Goal: Information Seeking & Learning: Understand process/instructions

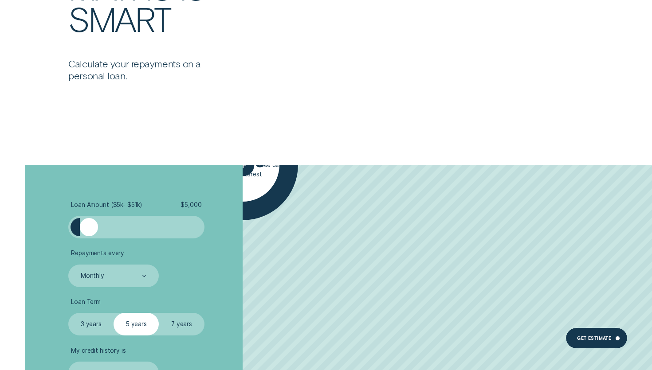
click at [102, 229] on div at bounding box center [136, 227] width 113 height 18
click at [118, 227] on div at bounding box center [136, 227] width 113 height 18
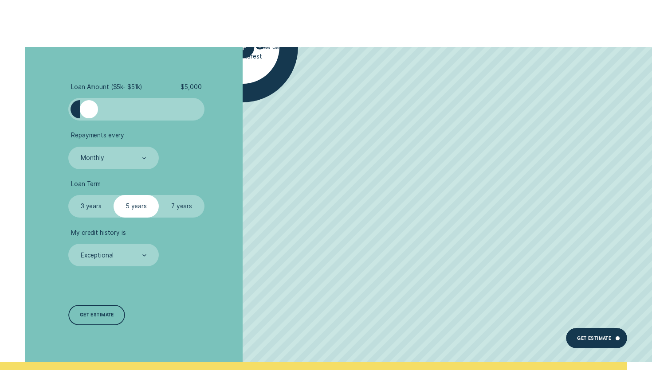
scroll to position [1892, 0]
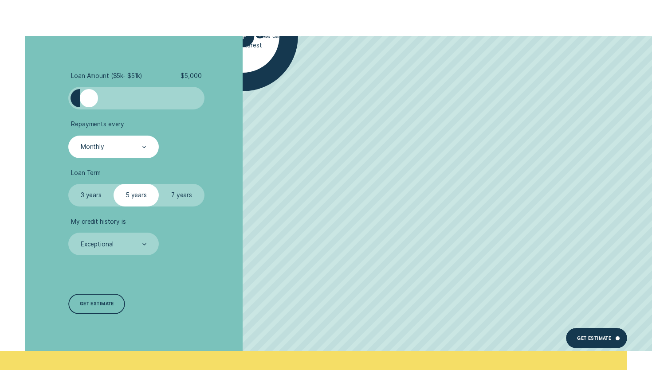
click at [109, 141] on div "Monthly" at bounding box center [113, 147] width 90 height 23
click at [146, 150] on div at bounding box center [144, 148] width 4 height 22
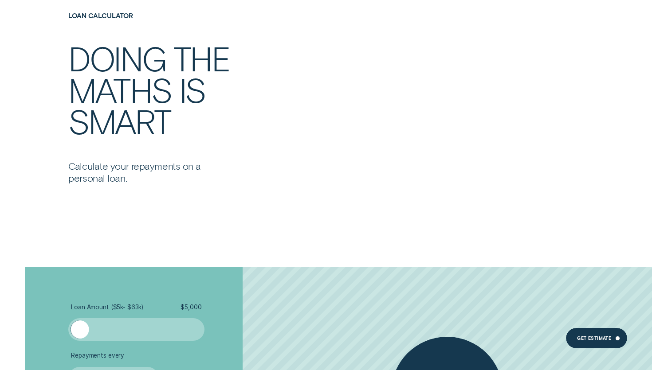
scroll to position [2192, 0]
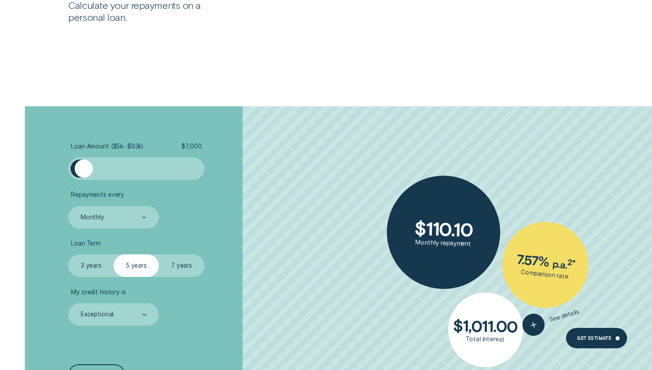
click at [83, 168] on div at bounding box center [84, 169] width 18 height 18
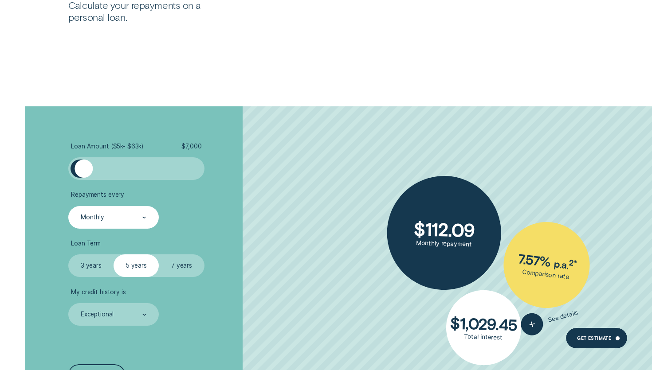
click at [114, 222] on div "Monthly" at bounding box center [113, 218] width 67 height 8
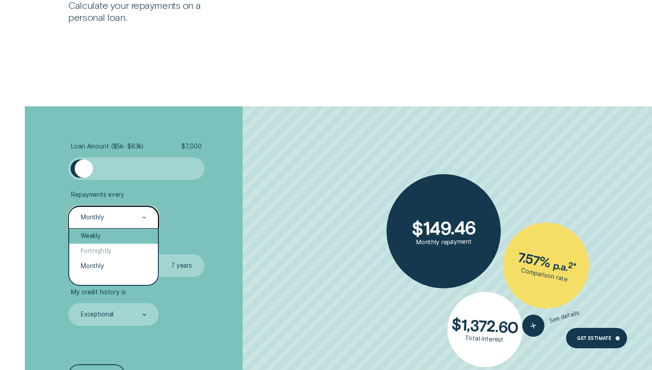
click at [116, 237] on div "Weekly" at bounding box center [113, 236] width 88 height 15
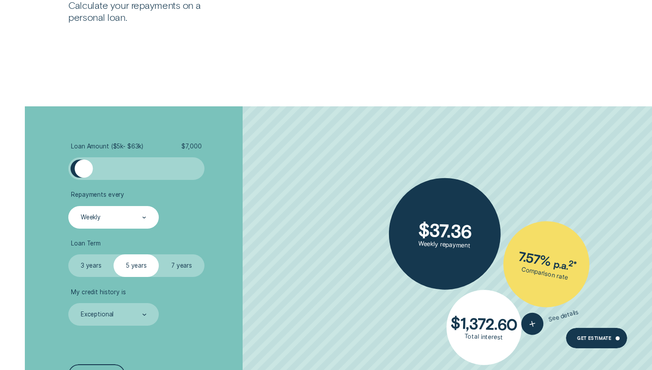
click at [102, 263] on label "3 years" at bounding box center [90, 266] width 45 height 23
click at [68, 255] on input "3 years" at bounding box center [68, 255] width 0 height 0
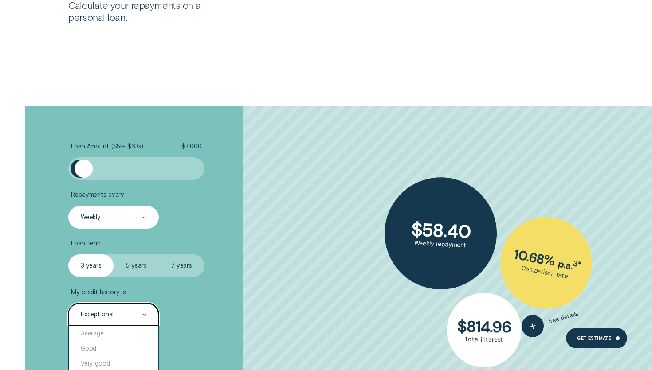
click at [129, 318] on div "Exceptional" at bounding box center [113, 315] width 67 height 8
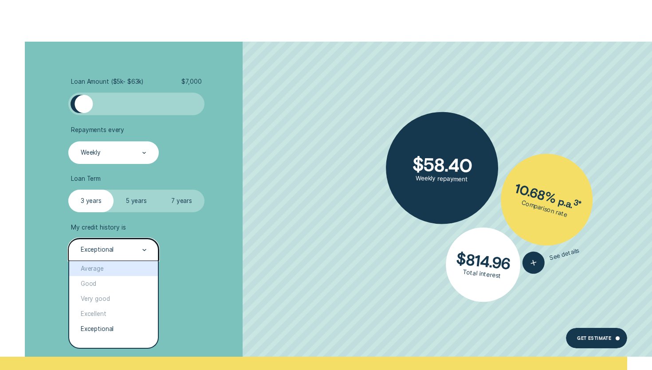
scroll to position [2259, 0]
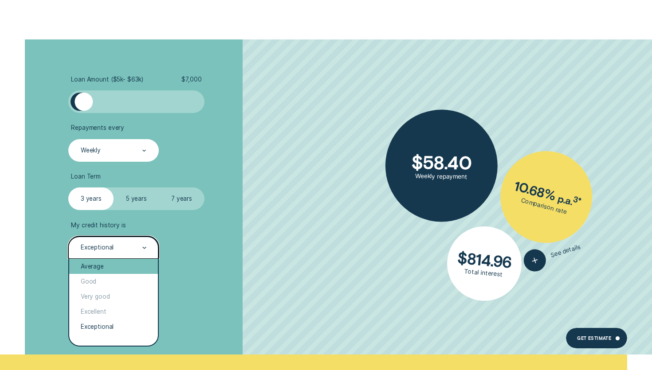
click at [105, 267] on div "Average" at bounding box center [113, 266] width 88 height 15
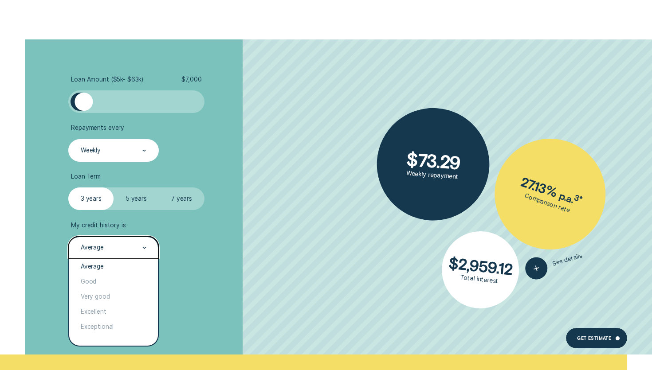
click at [121, 251] on div "Average" at bounding box center [113, 248] width 67 height 8
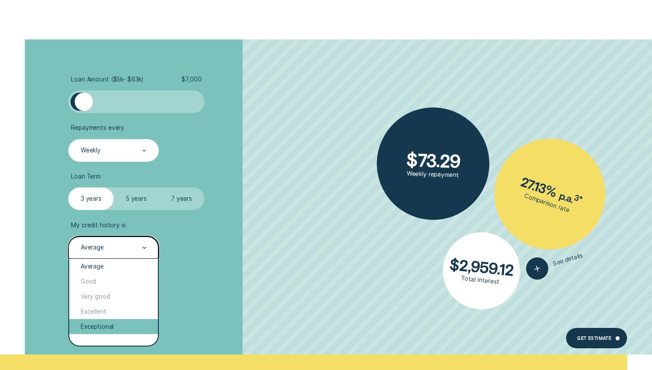
click at [118, 326] on div "Exceptional" at bounding box center [113, 326] width 88 height 15
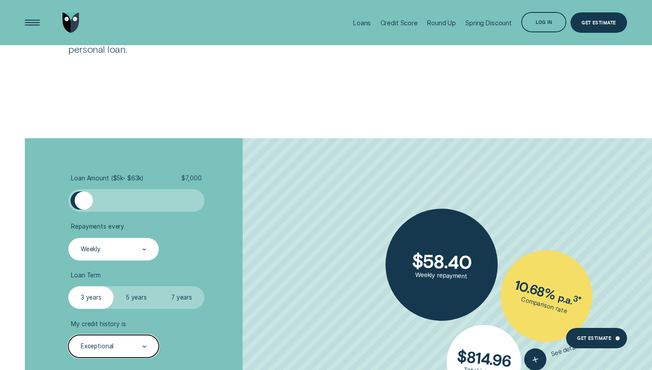
scroll to position [2159, 0]
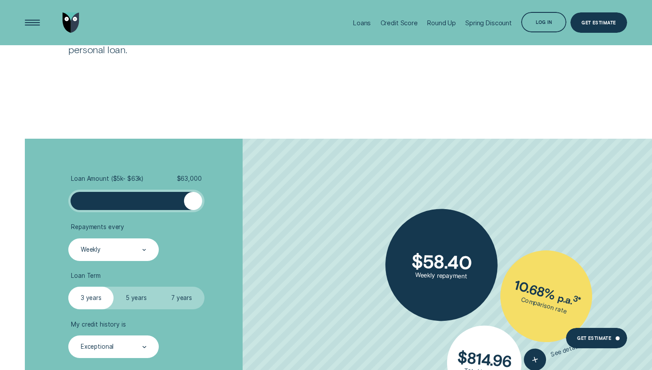
click at [300, 200] on div "Loan Amount ( $5k - $63k ) $ 63,000 Repayments every Weekly Loan Term Select Lo…" at bounding box center [326, 296] width 610 height 315
click at [134, 253] on div "Weekly" at bounding box center [113, 250] width 67 height 8
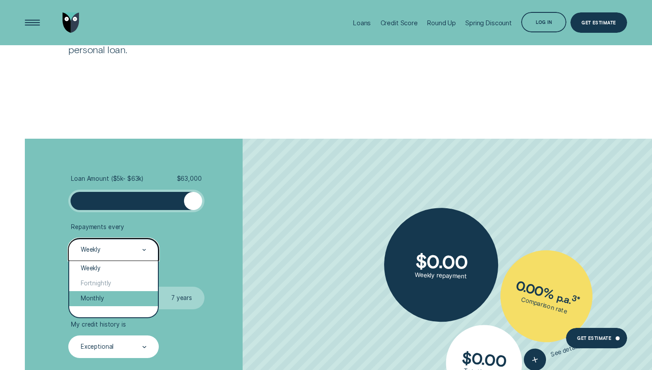
click at [132, 299] on div "Monthly" at bounding box center [113, 298] width 88 height 15
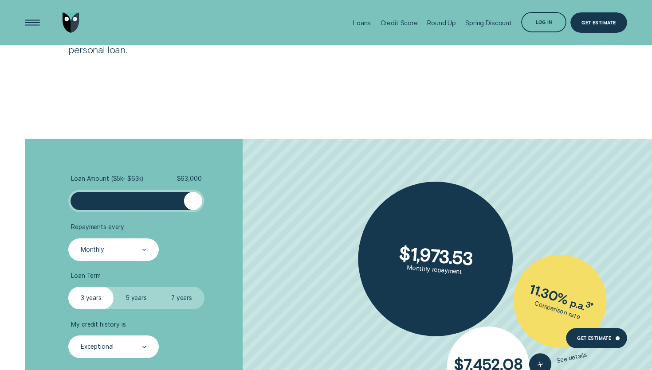
click at [133, 264] on ul "Loan Amount ( $5k - $63k ) $ 63,000 Repayments every Monthly Loan Term Select L…" at bounding box center [173, 266] width 210 height 183
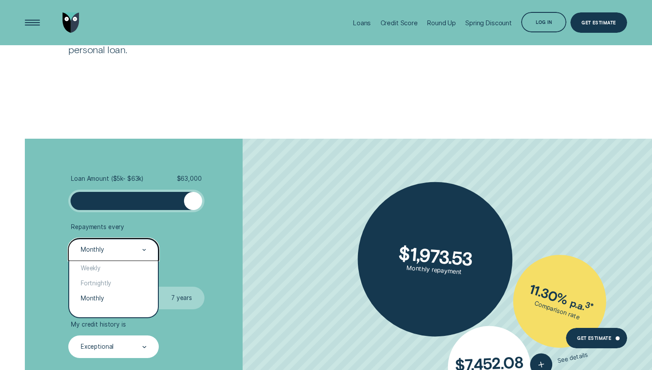
click at [139, 254] on div "Monthly" at bounding box center [113, 250] width 67 height 8
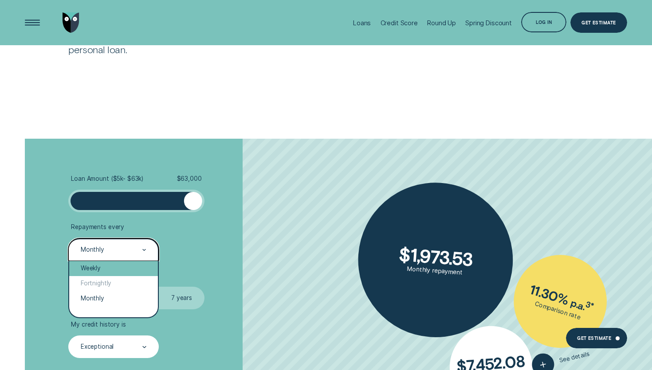
click at [103, 271] on div "Weekly" at bounding box center [113, 268] width 88 height 15
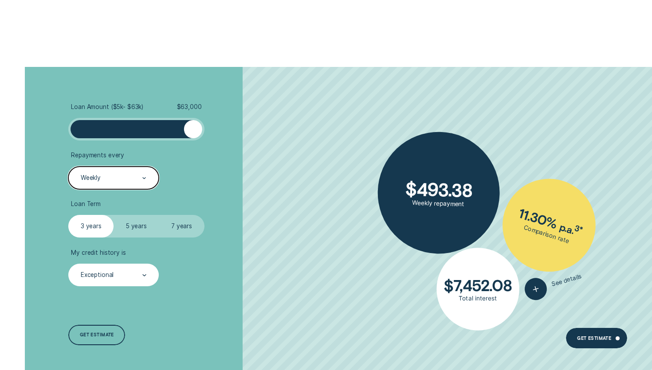
scroll to position [2231, 0]
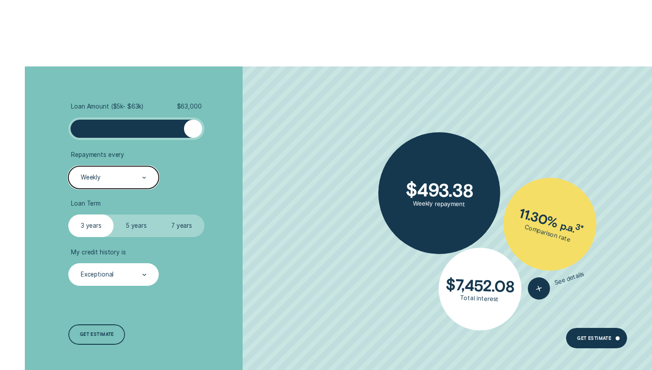
click at [118, 273] on div "Exceptional" at bounding box center [113, 275] width 67 height 8
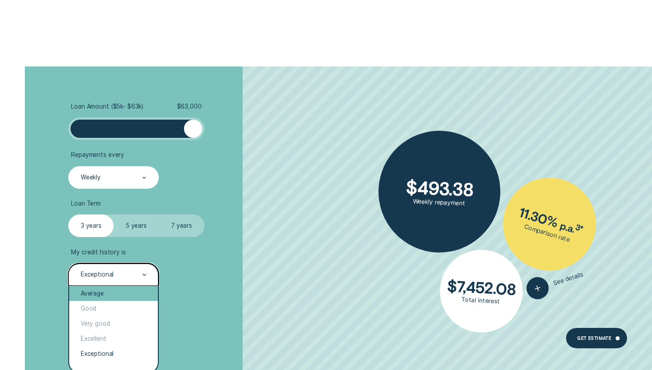
click at [118, 297] on div "Average" at bounding box center [113, 293] width 88 height 15
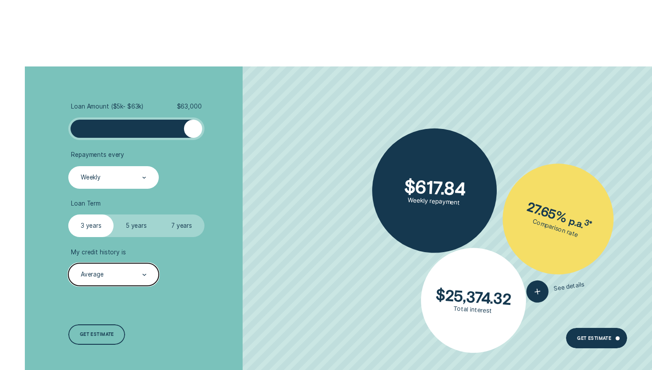
click at [122, 290] on div "Loan Amount ( $5k - $63k ) $ 63,000 Repayments every Weekly Loan Term Select Lo…" at bounding box center [174, 224] width 218 height 315
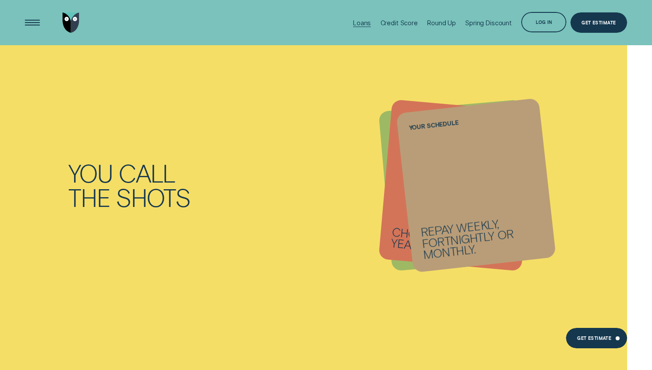
scroll to position [784, 0]
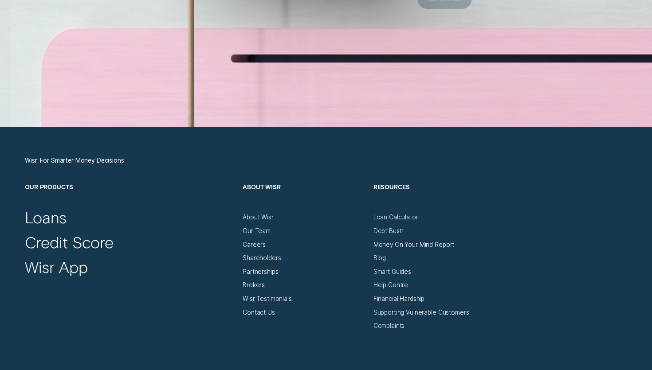
scroll to position [2937, 0]
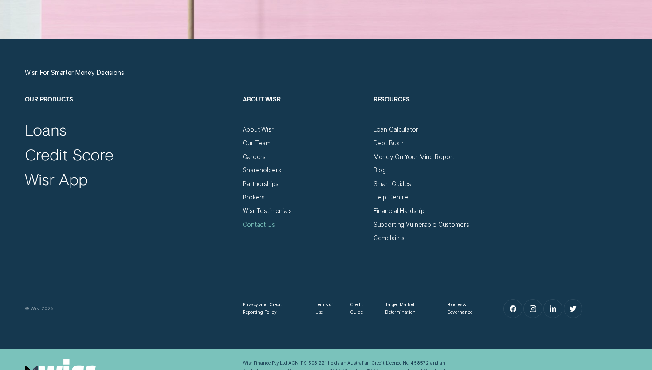
click at [258, 224] on div "Contact Us" at bounding box center [259, 225] width 32 height 8
